Goal: Communication & Community: Answer question/provide support

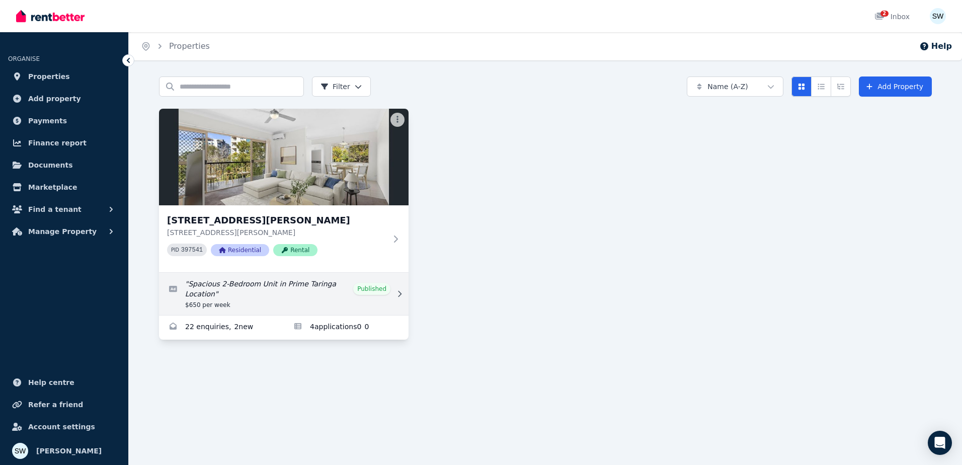
click at [254, 290] on link "Edit listing: Spacious 2-Bedroom Unit in Prime Taringa Location" at bounding box center [284, 294] width 250 height 42
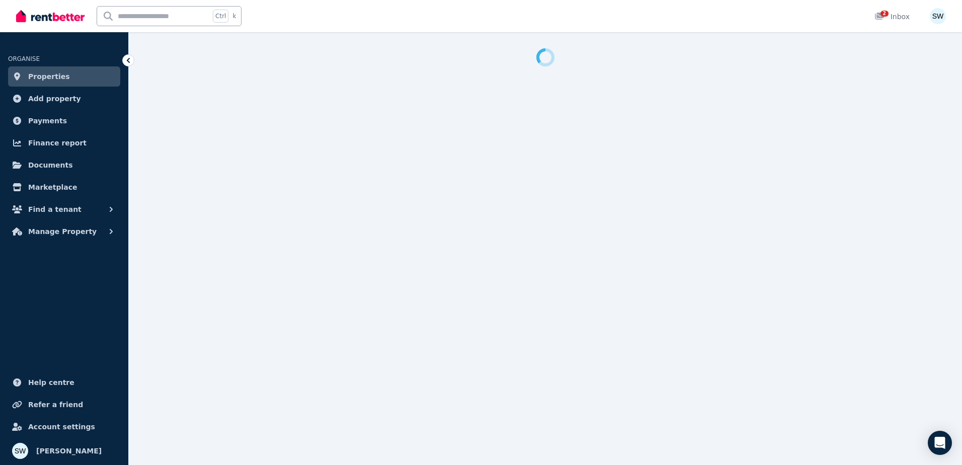
select select "**********"
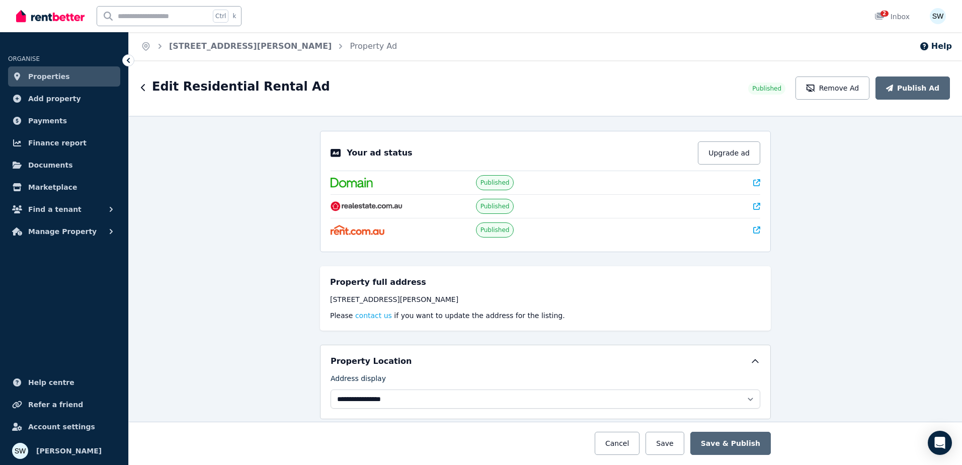
click at [54, 73] on span "Properties" at bounding box center [49, 76] width 42 height 12
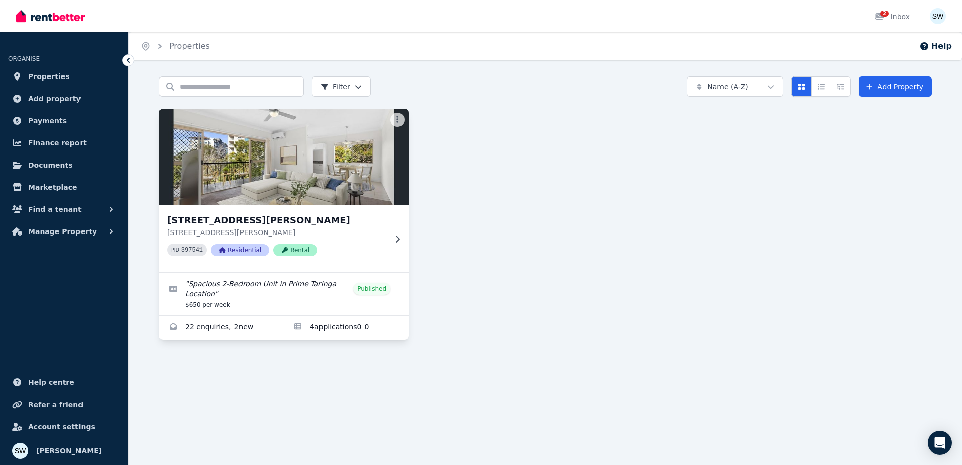
click at [218, 184] on img at bounding box center [284, 157] width 262 height 102
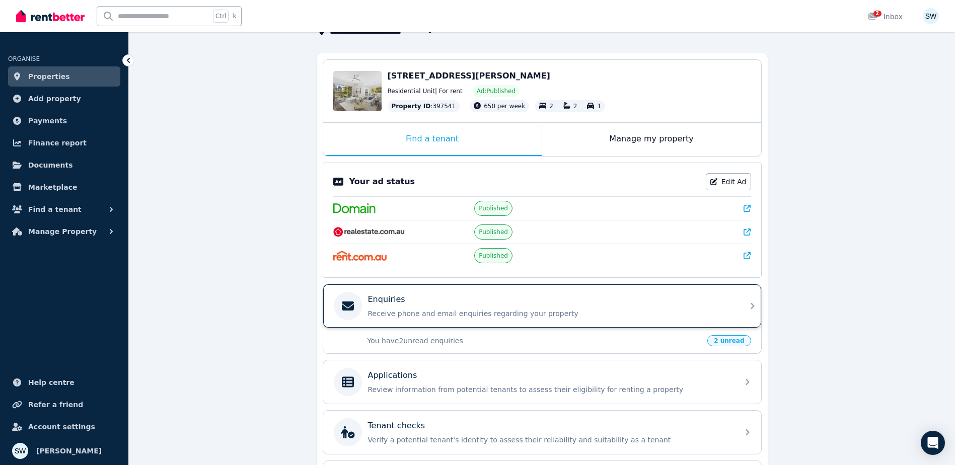
scroll to position [161, 0]
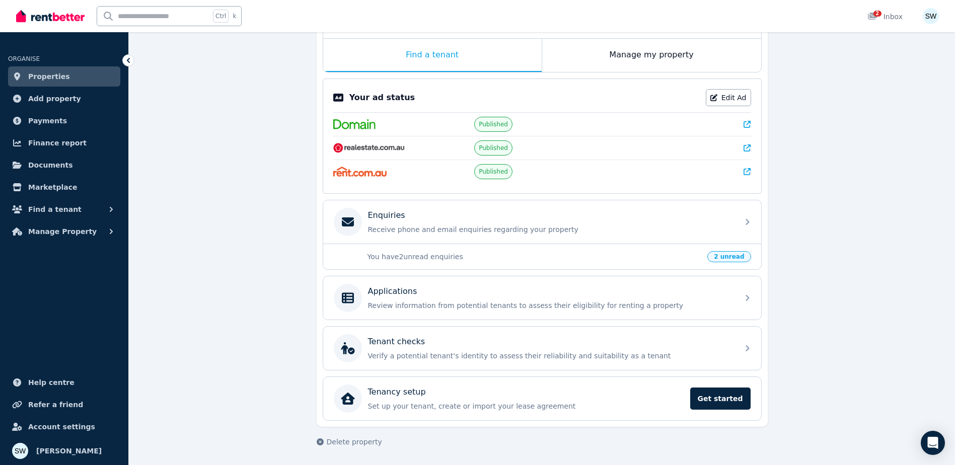
click at [432, 255] on p "You have 2 unread enquiries" at bounding box center [534, 257] width 334 height 10
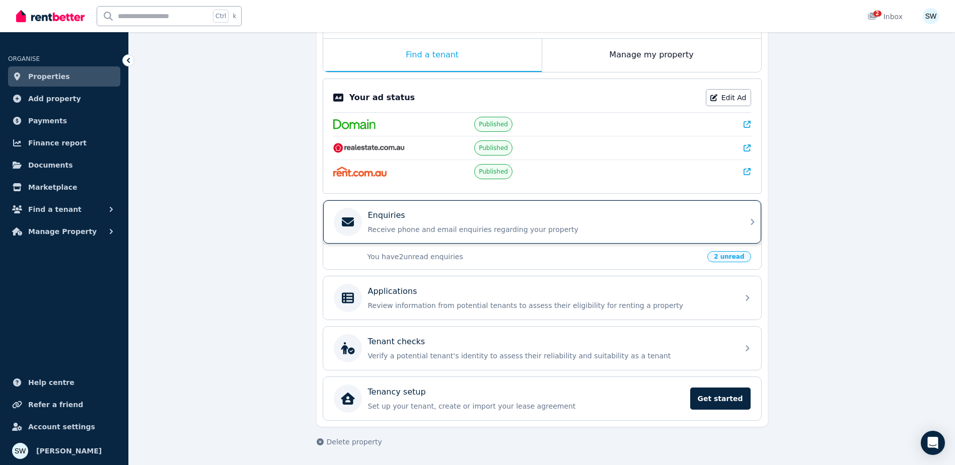
click at [386, 218] on p "Enquiries" at bounding box center [386, 215] width 37 height 12
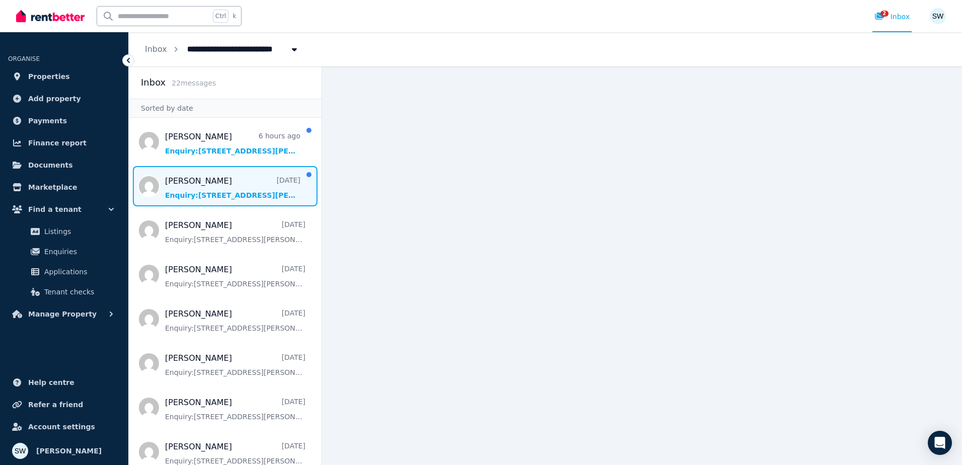
click at [205, 182] on span "Message list" at bounding box center [225, 186] width 193 height 40
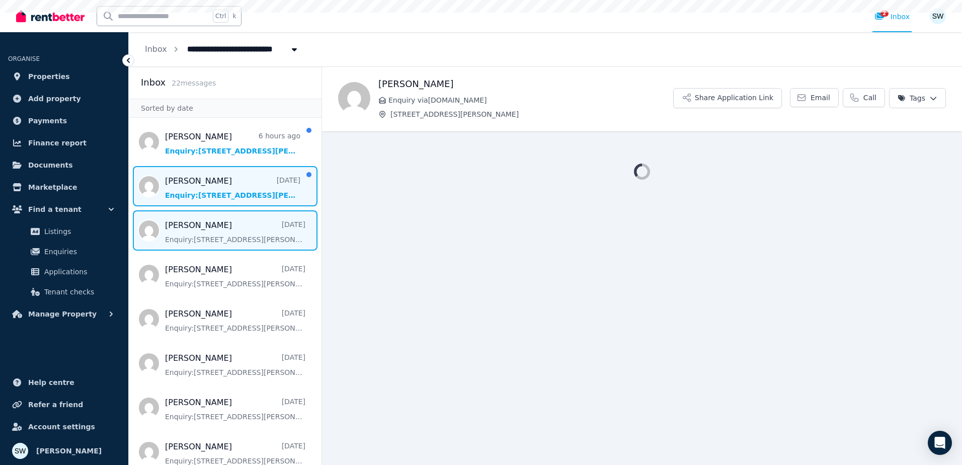
click at [198, 230] on span "Message list" at bounding box center [225, 230] width 193 height 40
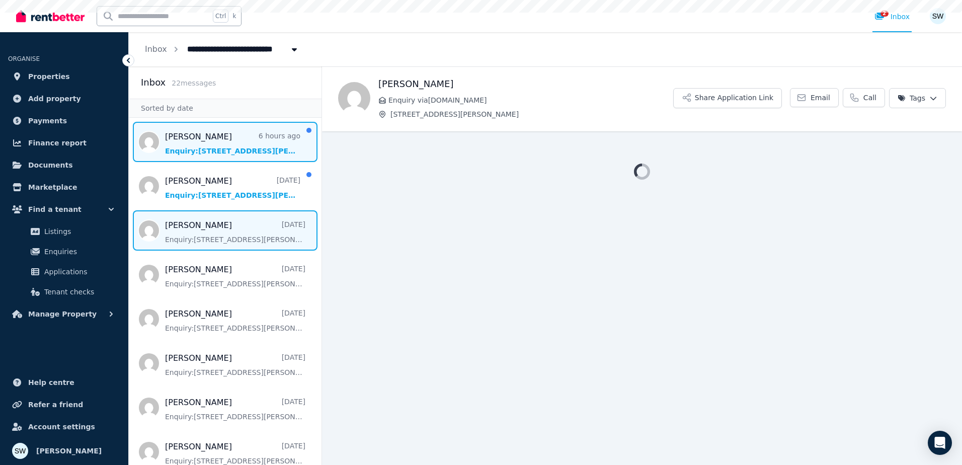
click at [196, 157] on span "Message list" at bounding box center [225, 142] width 193 height 40
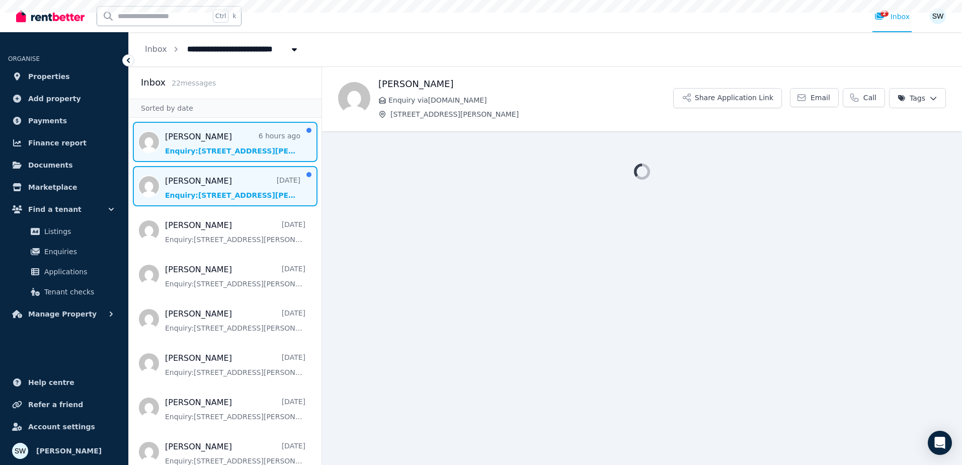
click at [195, 196] on span "Message list" at bounding box center [225, 186] width 193 height 40
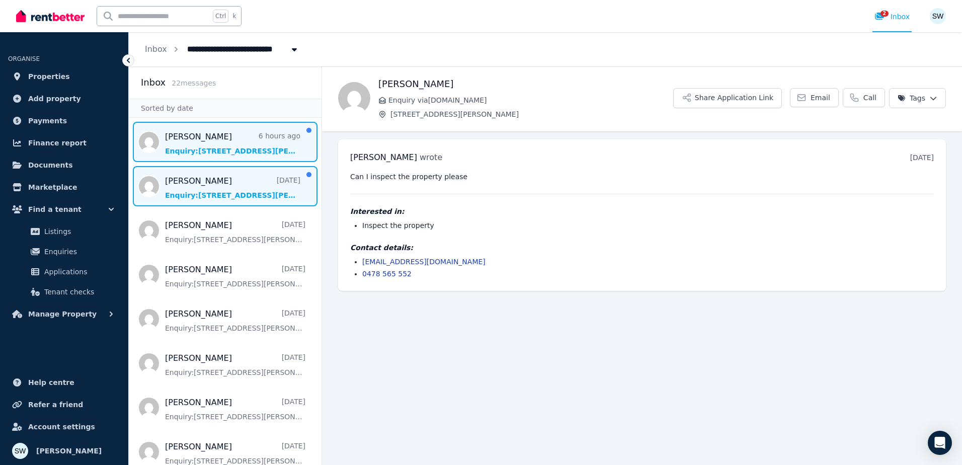
click at [232, 130] on span "Message list" at bounding box center [225, 142] width 193 height 40
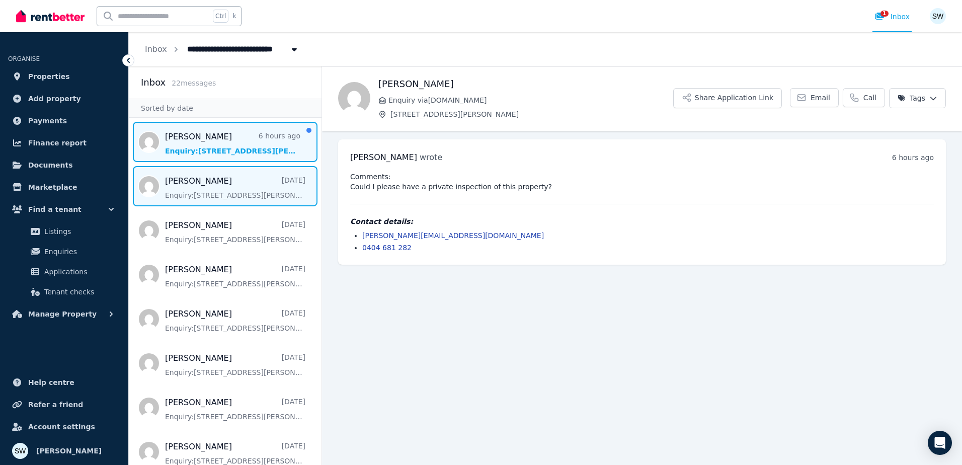
click at [239, 175] on span "Message list" at bounding box center [225, 186] width 193 height 40
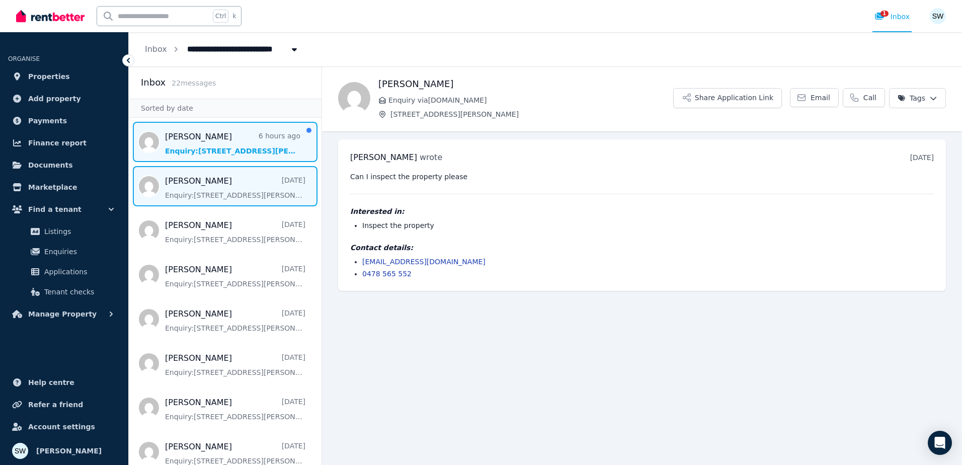
click at [235, 143] on span "Message list" at bounding box center [225, 142] width 193 height 40
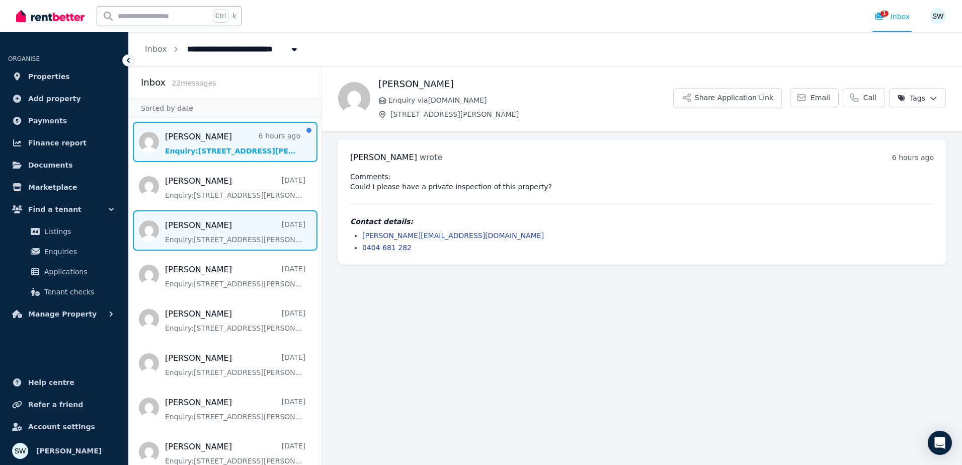
click at [215, 237] on span "Message list" at bounding box center [225, 230] width 193 height 40
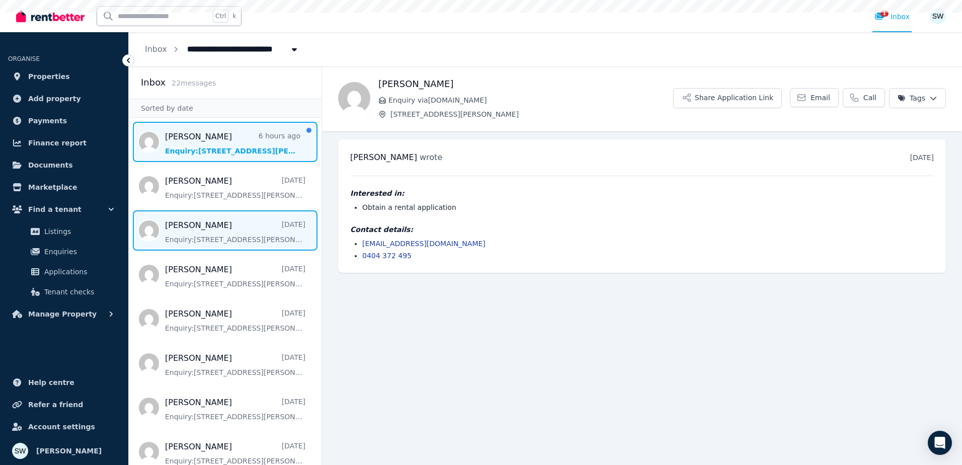
click at [201, 136] on span "Message list" at bounding box center [225, 142] width 193 height 40
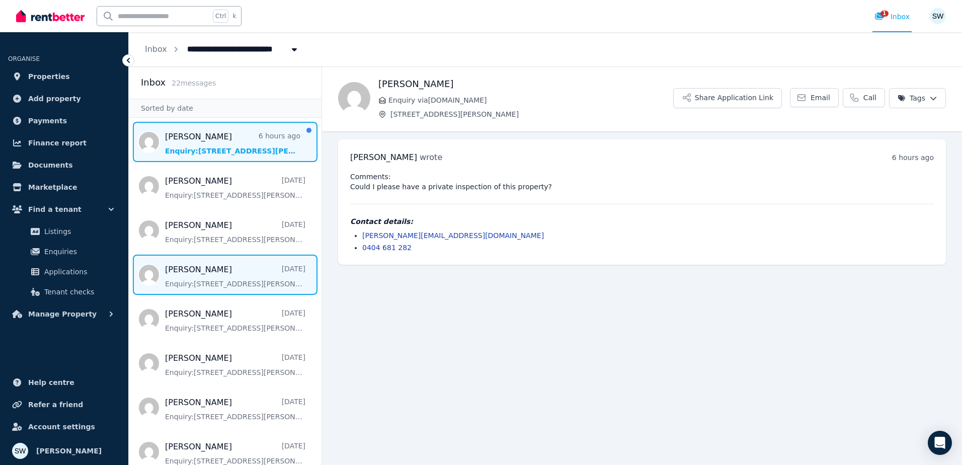
click at [200, 257] on span "Message list" at bounding box center [225, 275] width 193 height 40
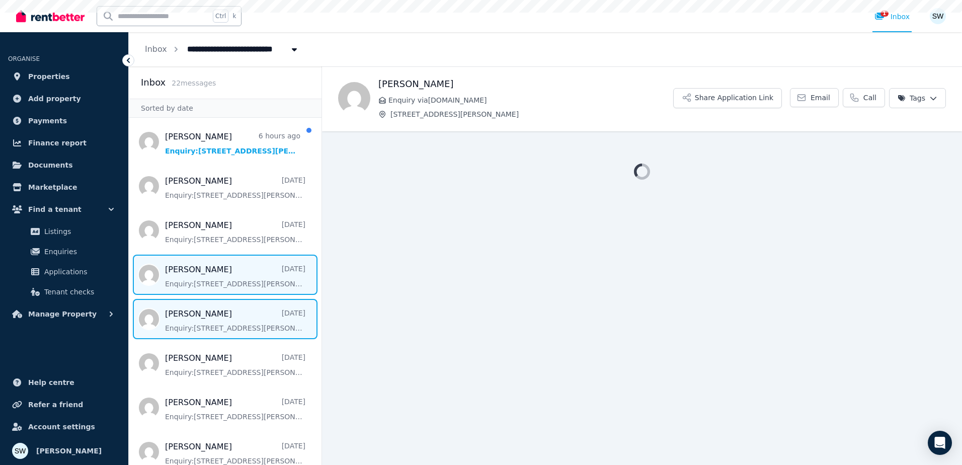
click at [196, 339] on span "Message list" at bounding box center [225, 319] width 193 height 40
click at [204, 255] on span "Message list" at bounding box center [225, 275] width 193 height 40
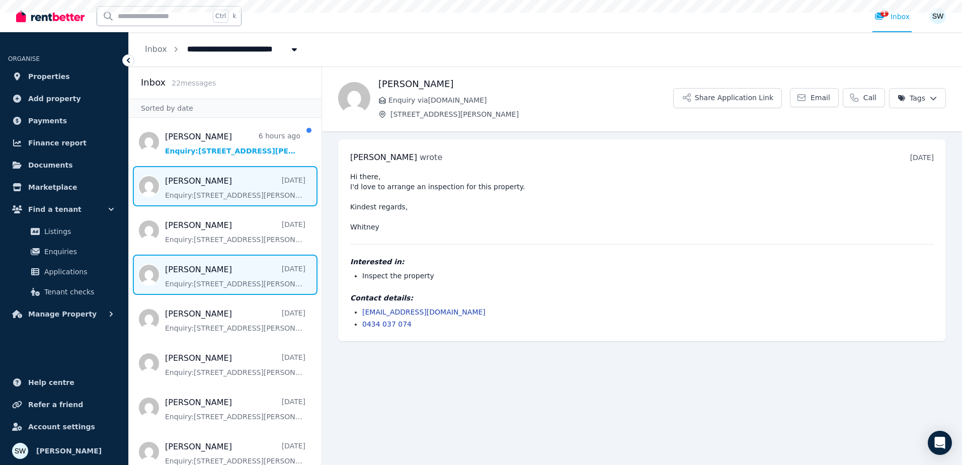
click at [185, 188] on span "Message list" at bounding box center [225, 186] width 193 height 40
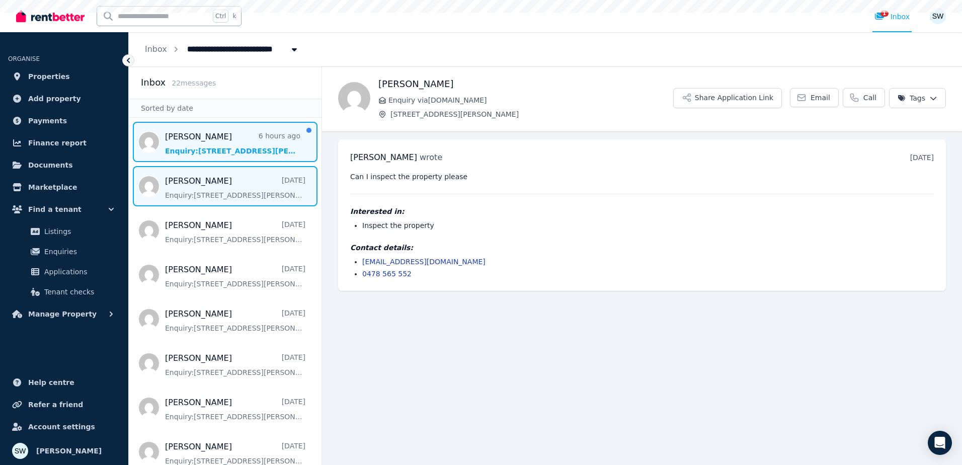
click at [185, 140] on span "Message list" at bounding box center [225, 142] width 193 height 40
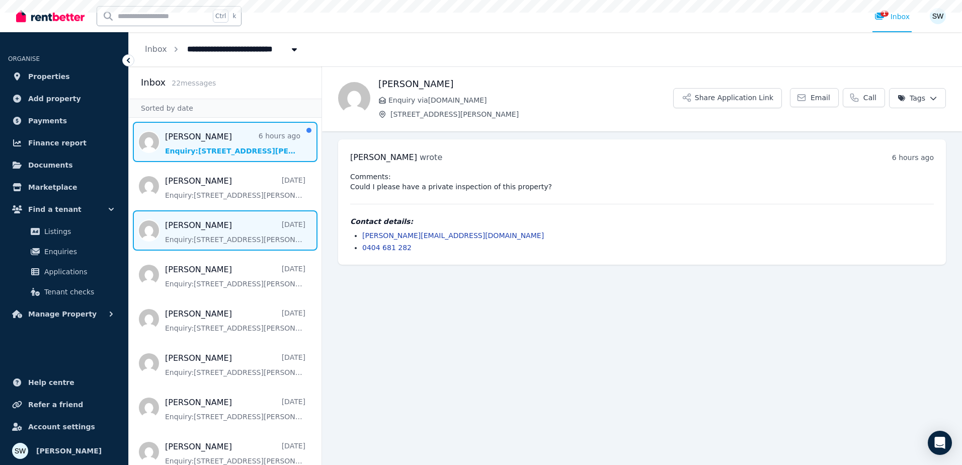
click at [176, 220] on span "Message list" at bounding box center [225, 230] width 193 height 40
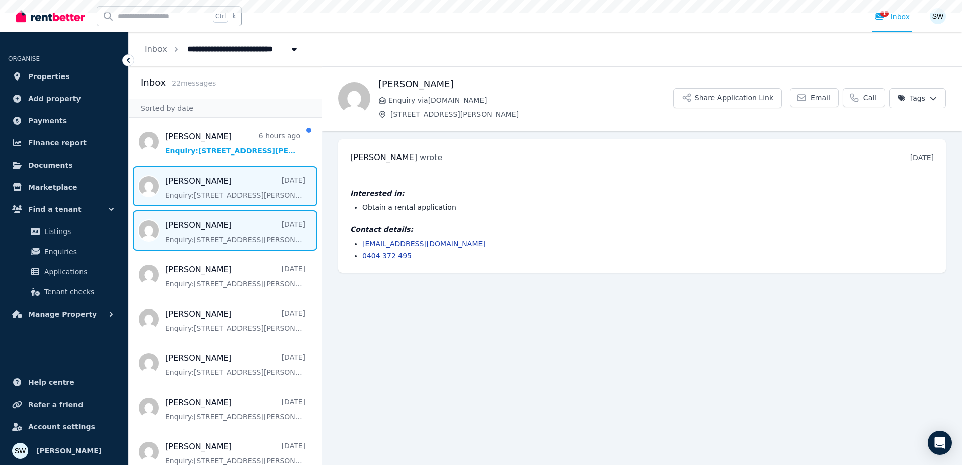
click at [189, 177] on span "Message list" at bounding box center [225, 186] width 193 height 40
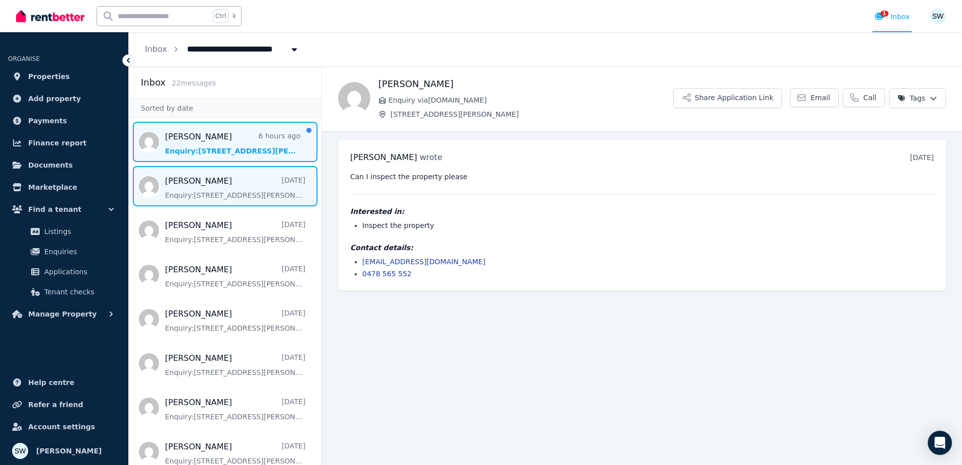
click at [219, 137] on span "Message list" at bounding box center [225, 142] width 193 height 40
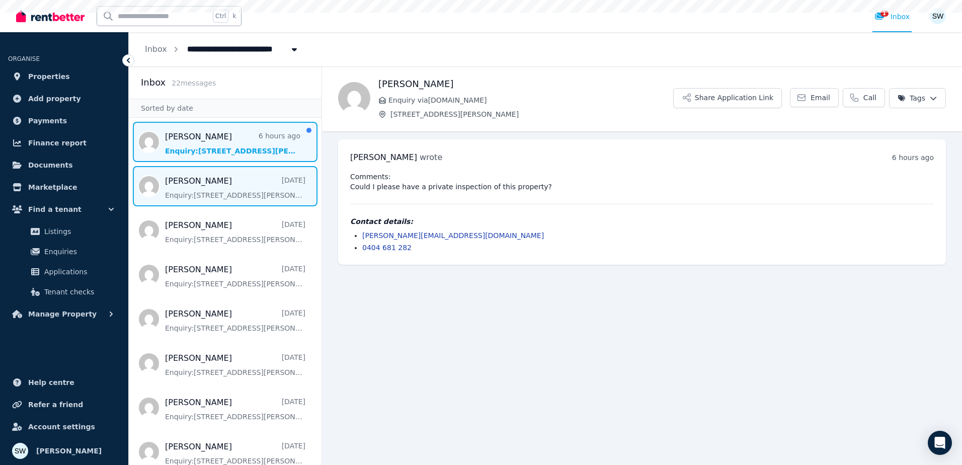
click at [191, 194] on span "Message list" at bounding box center [225, 186] width 193 height 40
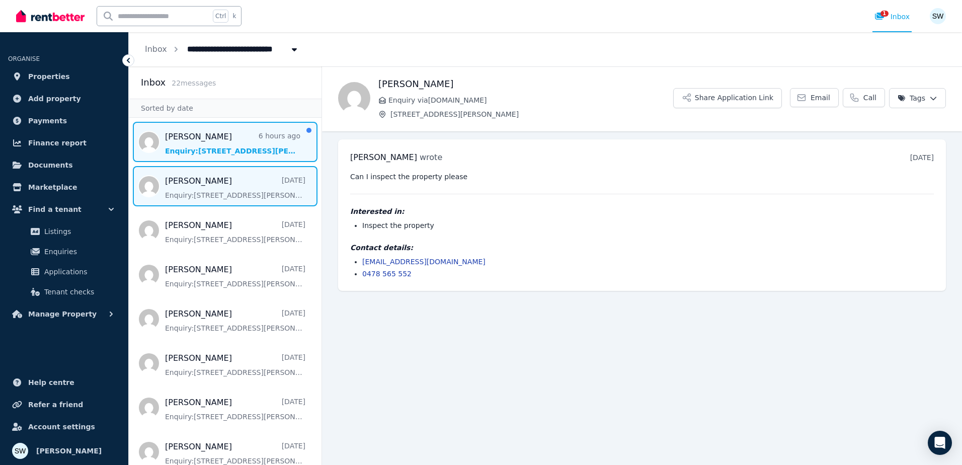
click at [193, 136] on span "Message list" at bounding box center [225, 142] width 193 height 40
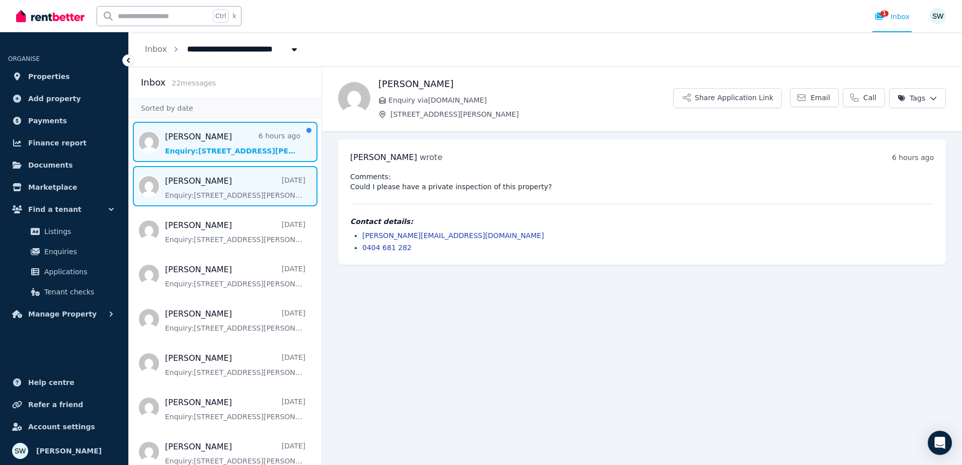
click at [205, 185] on span "Message list" at bounding box center [225, 186] width 193 height 40
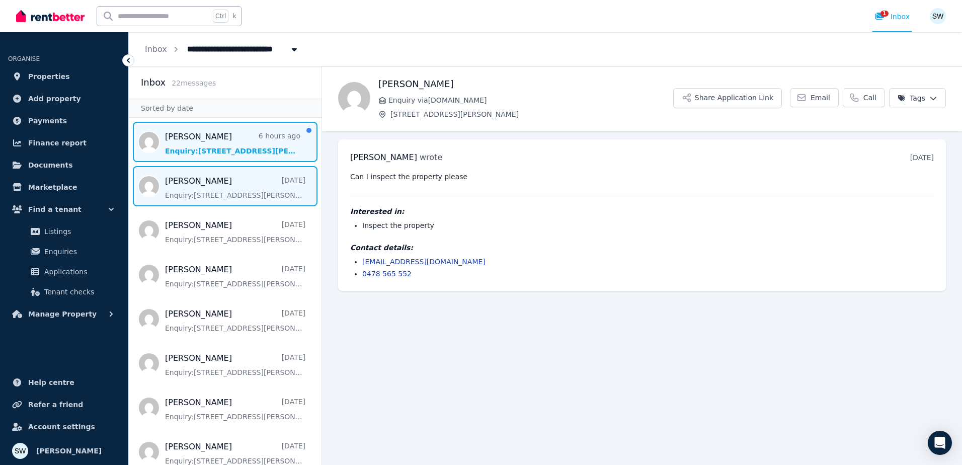
click at [227, 144] on span "Message list" at bounding box center [225, 142] width 193 height 40
